Goal: Task Accomplishment & Management: Use online tool/utility

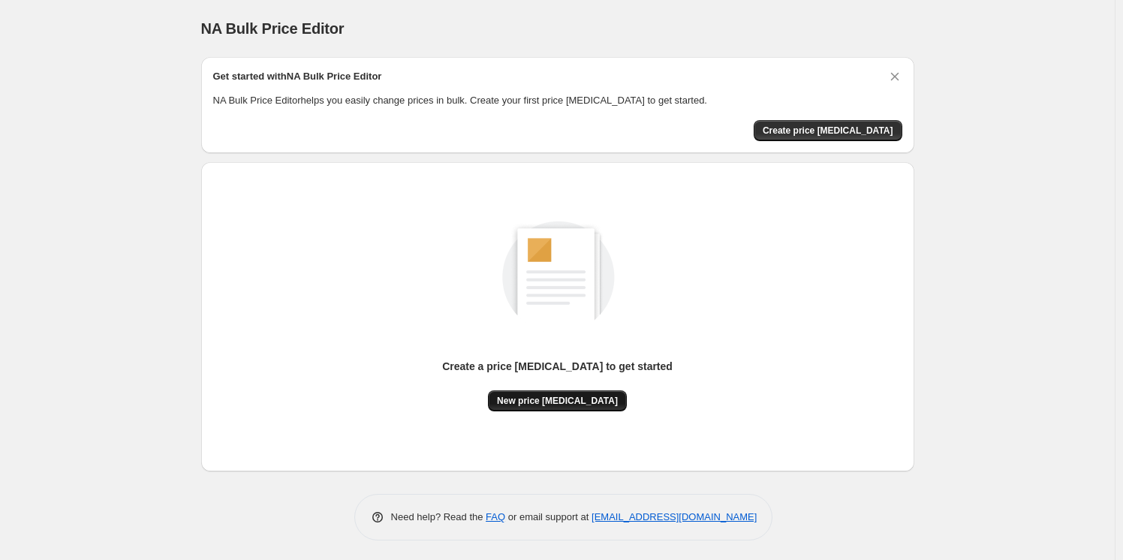
click at [544, 396] on span "New price [MEDICAL_DATA]" at bounding box center [557, 401] width 121 height 12
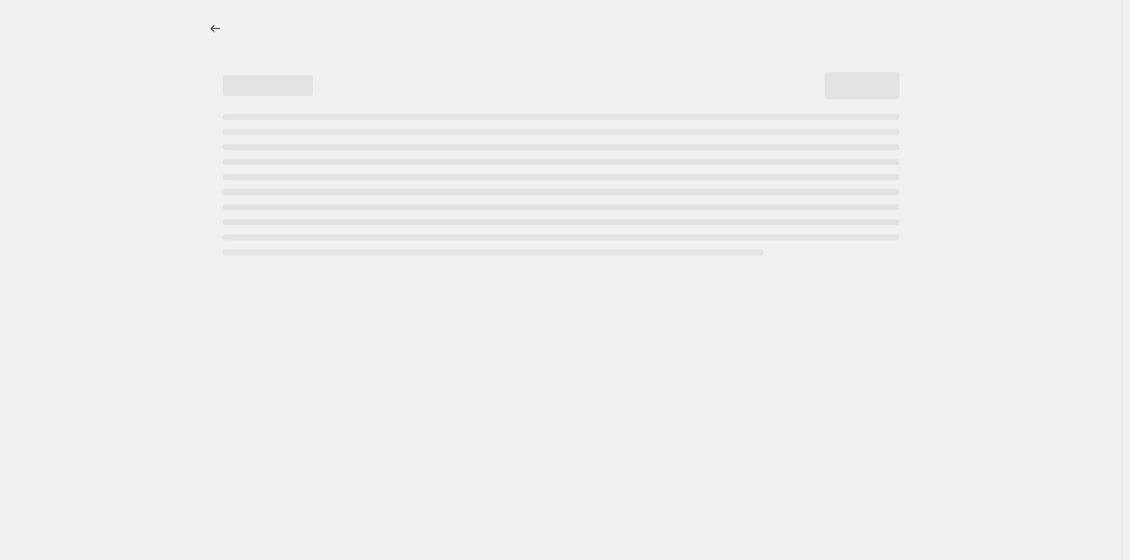
select select "percentage"
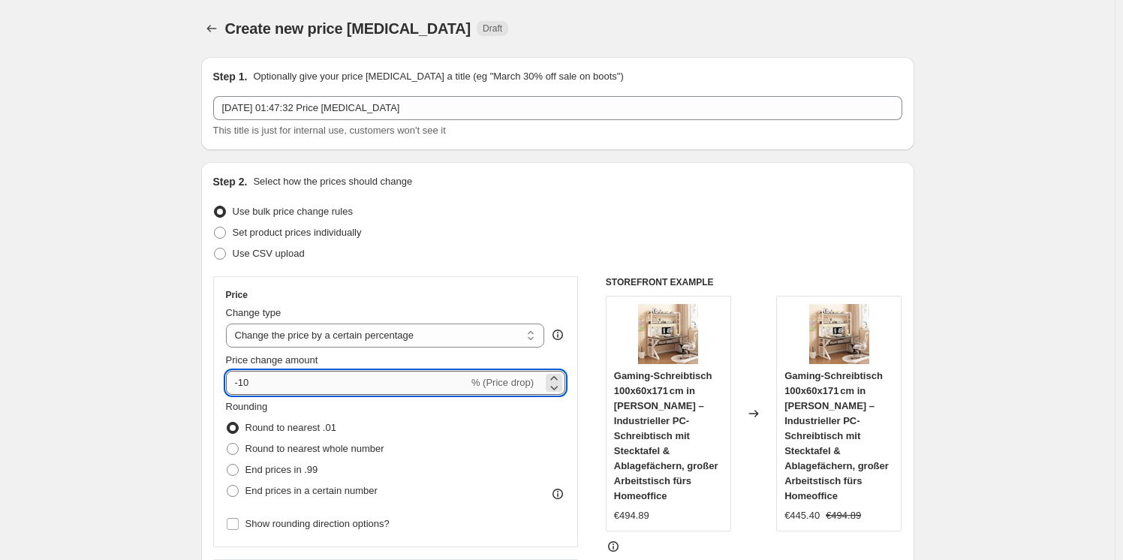
click at [357, 376] on input "-10" at bounding box center [347, 383] width 242 height 24
type input "-1"
type input "-30"
click at [555, 293] on div "Price" at bounding box center [396, 295] width 340 height 12
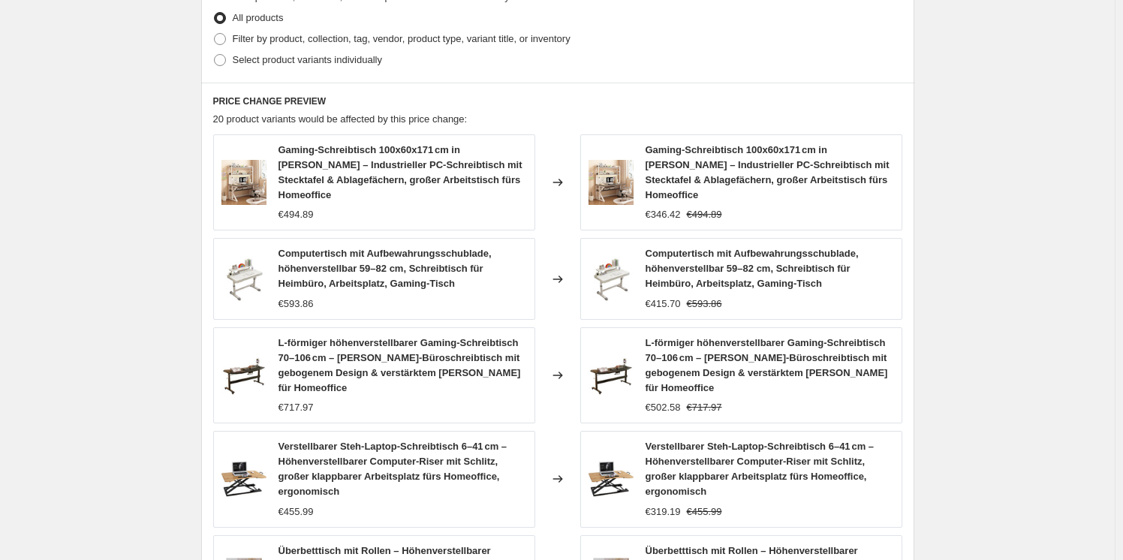
scroll to position [1053, 0]
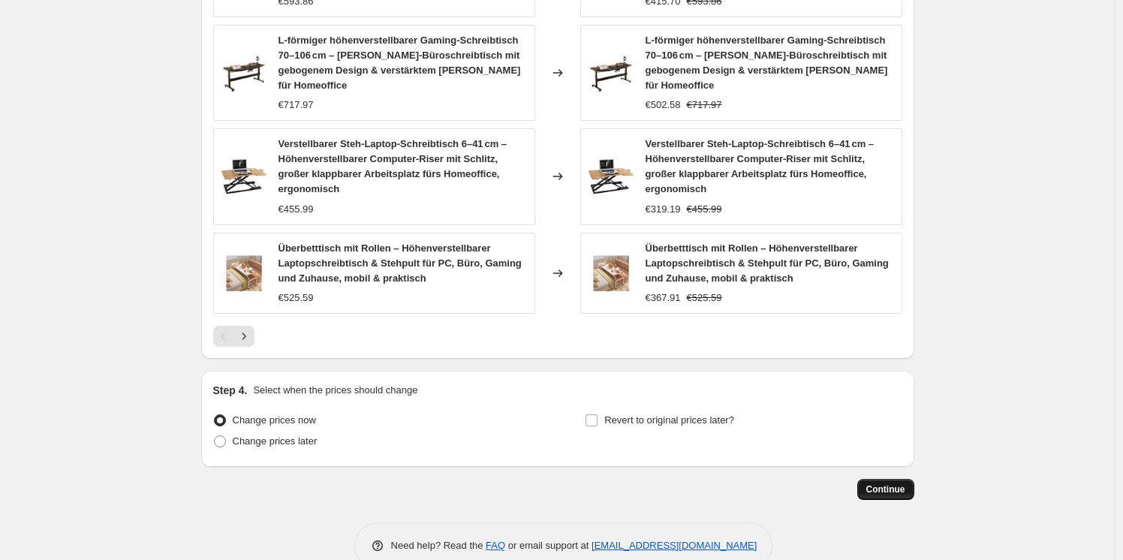
click at [875, 483] on span "Continue" at bounding box center [885, 489] width 39 height 12
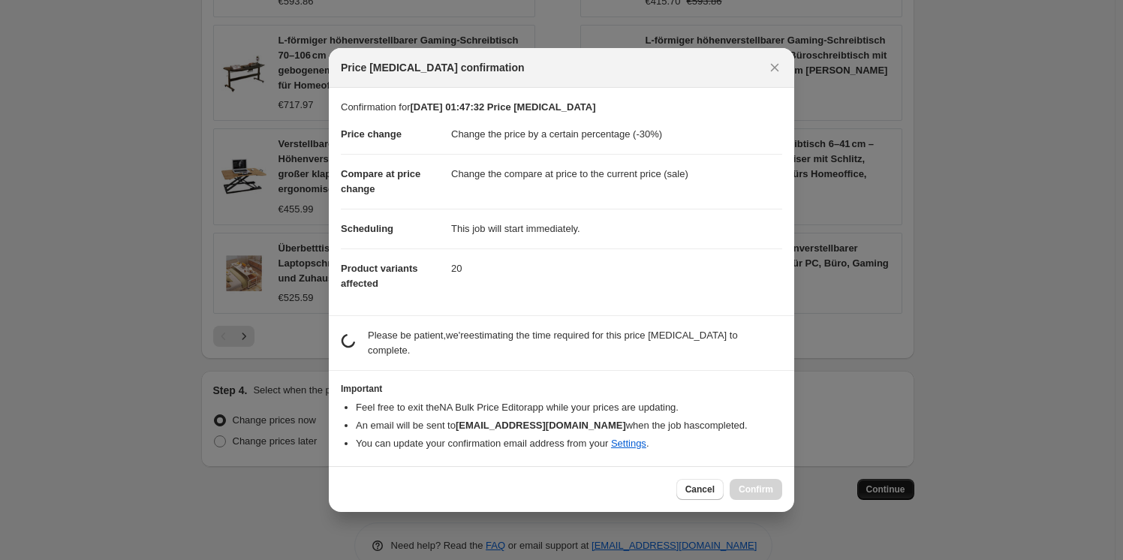
scroll to position [0, 0]
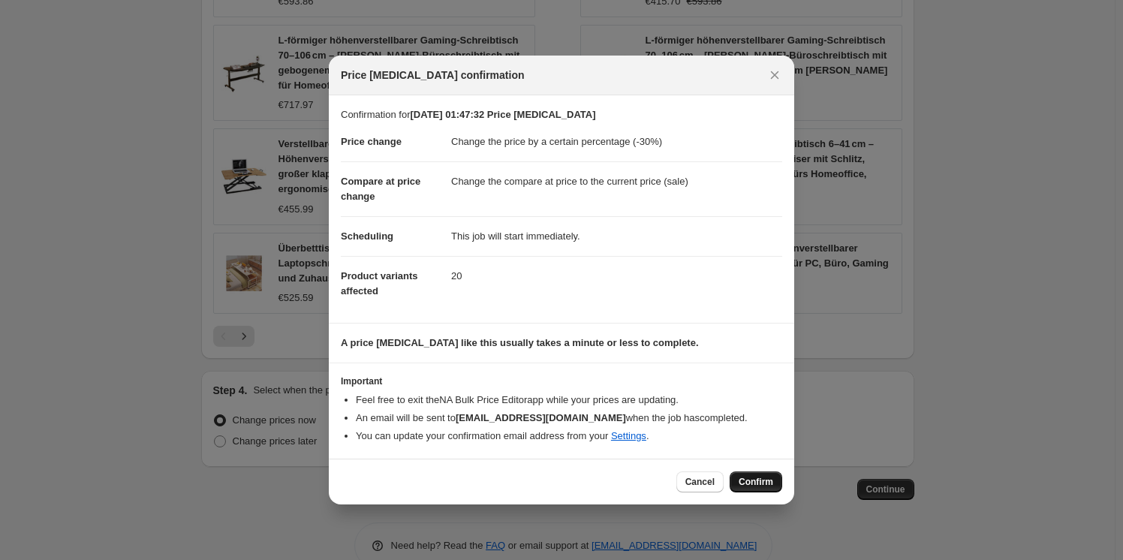
click at [761, 476] on span "Confirm" at bounding box center [756, 482] width 35 height 12
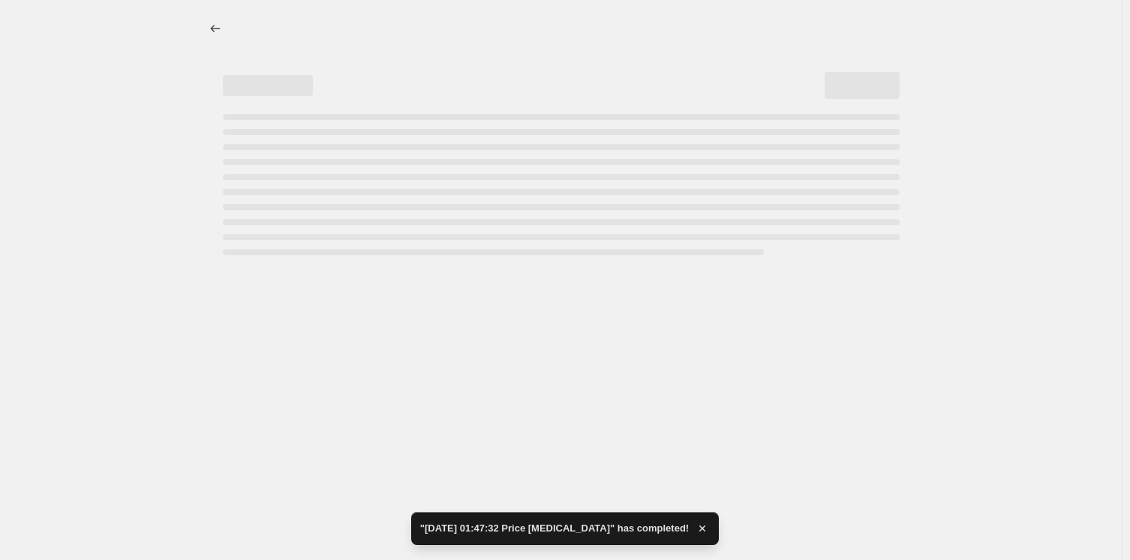
select select "percentage"
